Goal: Task Accomplishment & Management: Complete application form

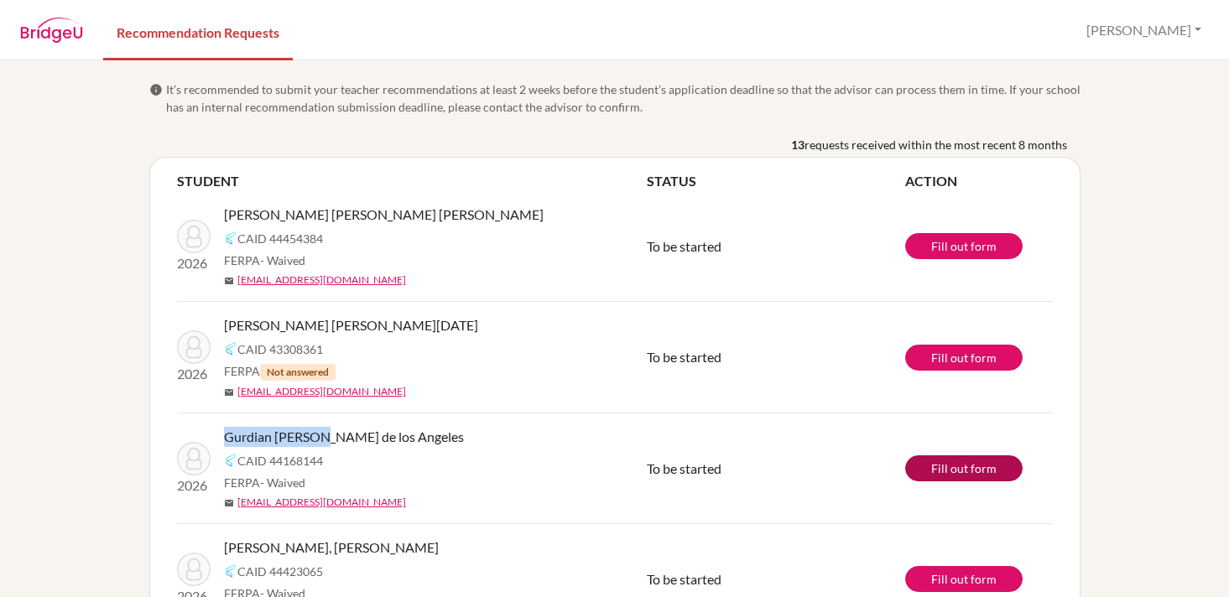
scroll to position [194, 0]
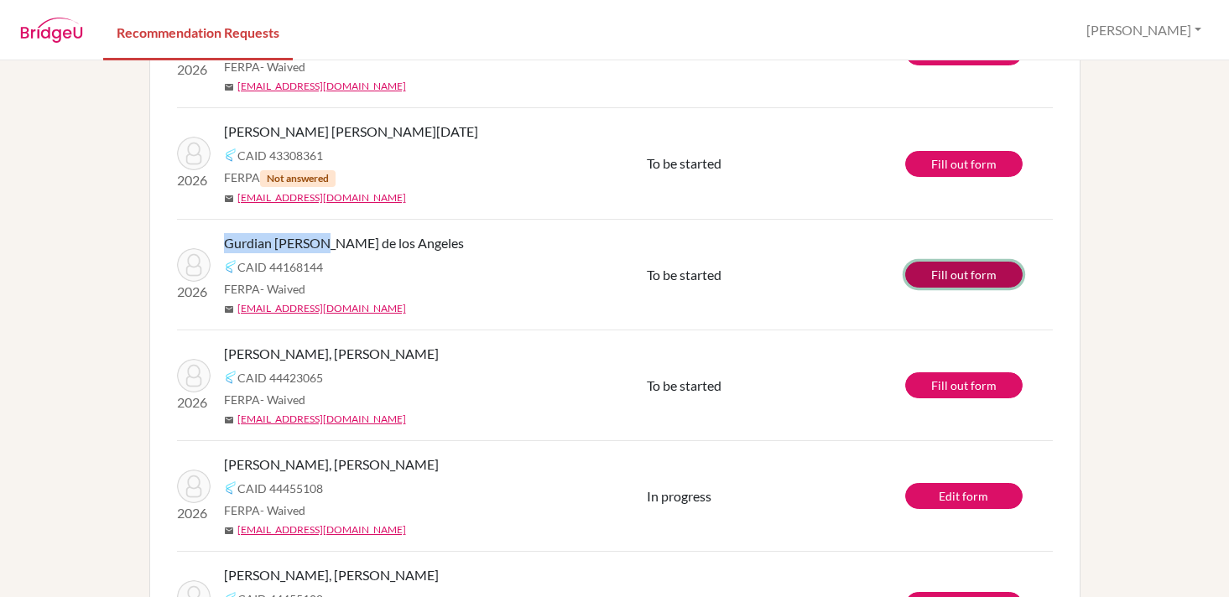
click at [987, 274] on link "Fill out form" at bounding box center [963, 275] width 117 height 26
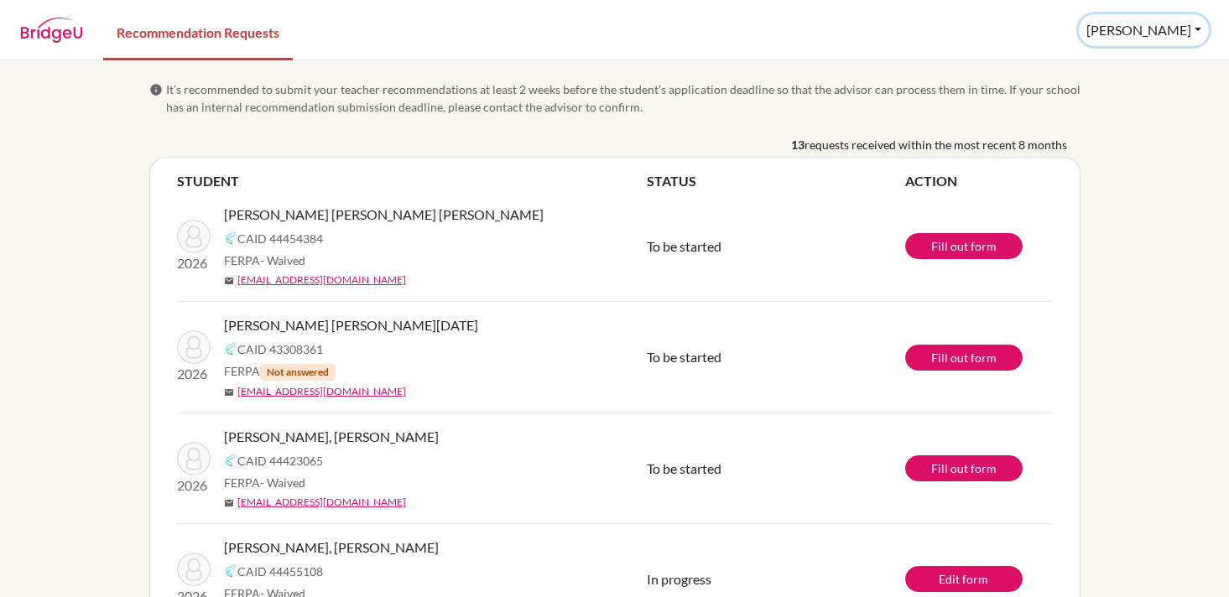
click at [1197, 32] on button "Lisa" at bounding box center [1144, 30] width 130 height 32
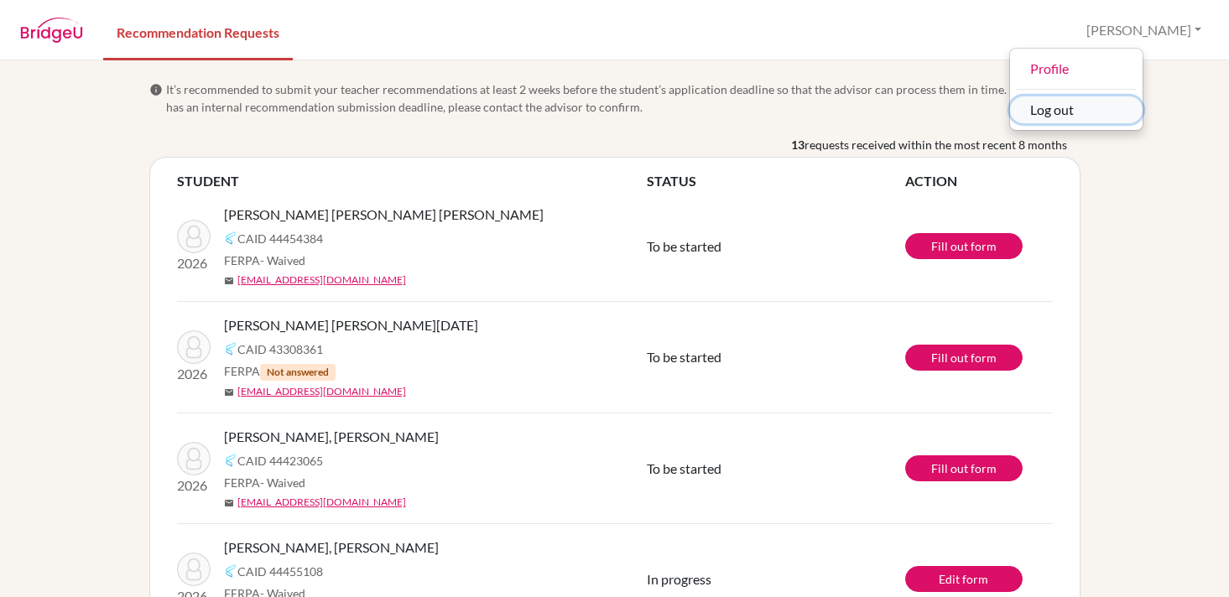
click at [1131, 115] on button "Log out" at bounding box center [1076, 109] width 133 height 27
